Goal: Task Accomplishment & Management: Manage account settings

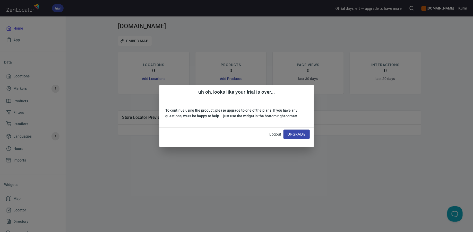
click at [451, 8] on div "uh oh, looks like your trial is over... To continue using the product, please u…" at bounding box center [236, 116] width 473 height 232
click at [295, 135] on span "Upgrade" at bounding box center [296, 134] width 18 height 6
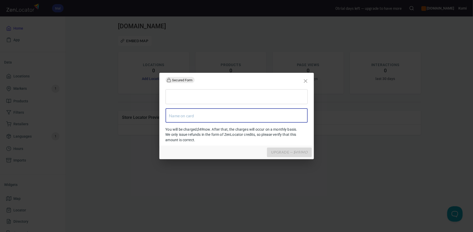
click at [267, 111] on input "text" at bounding box center [236, 115] width 142 height 14
click at [305, 82] on icon "close" at bounding box center [306, 81] width 4 height 4
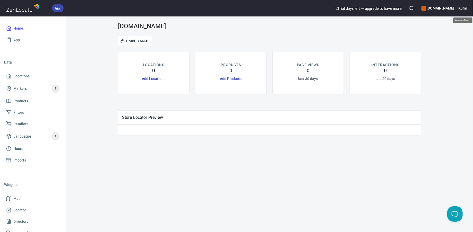
click at [464, 10] on h6 "Kumi" at bounding box center [462, 8] width 8 height 6
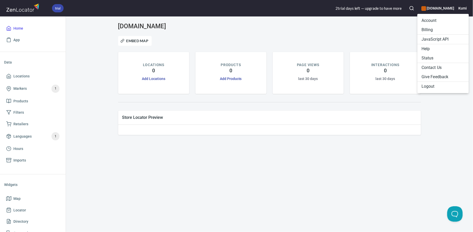
click at [438, 30] on li "Billing" at bounding box center [442, 29] width 51 height 9
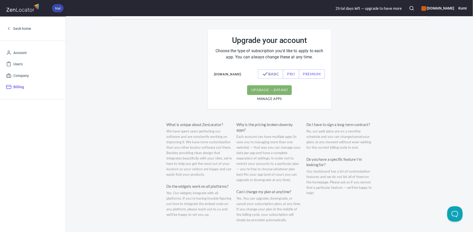
scroll to position [218, 0]
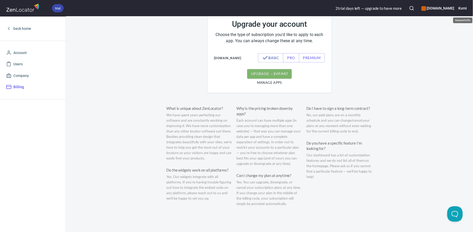
click at [464, 8] on h6 "Kumi" at bounding box center [462, 8] width 8 height 6
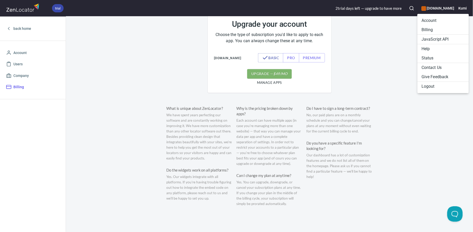
click at [430, 27] on li "Billing" at bounding box center [442, 29] width 51 height 9
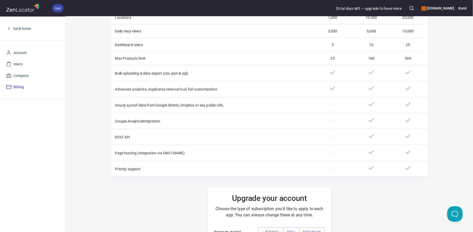
scroll to position [0, 0]
